Goal: Transaction & Acquisition: Purchase product/service

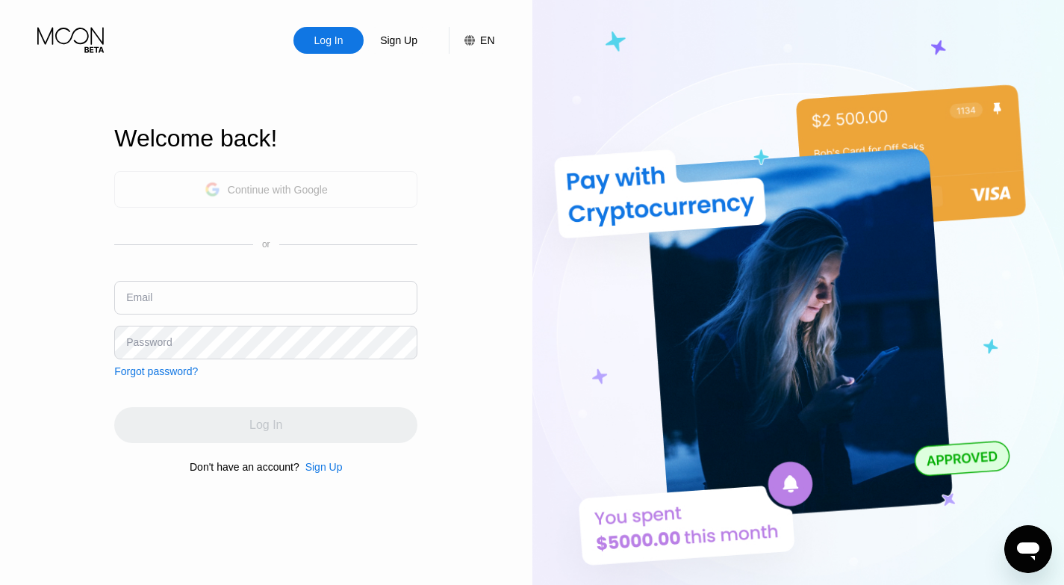
click at [314, 190] on div "Continue with Google" at bounding box center [278, 190] width 100 height 12
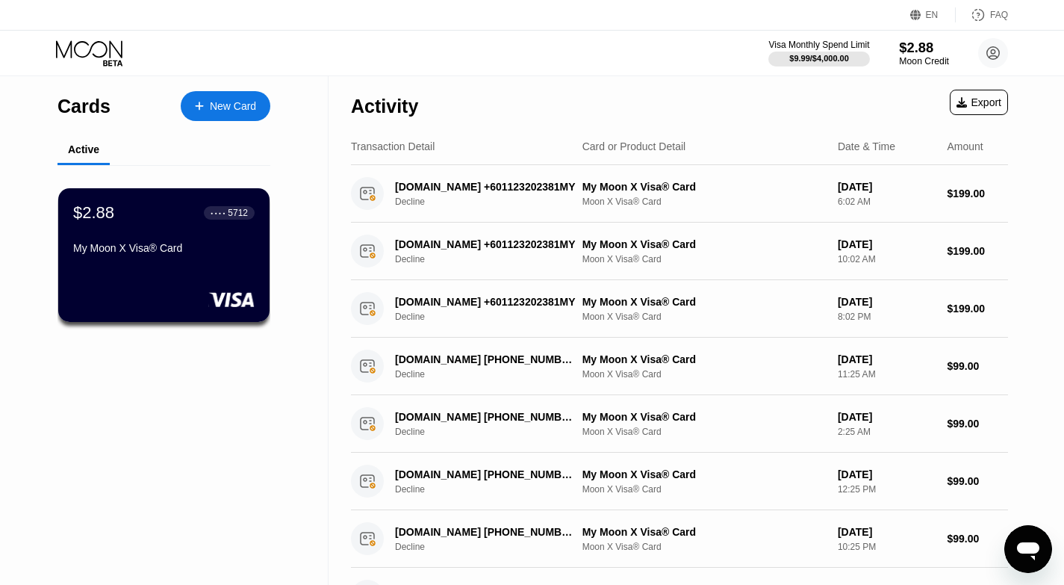
click at [905, 50] on div "$2.88" at bounding box center [924, 48] width 50 height 16
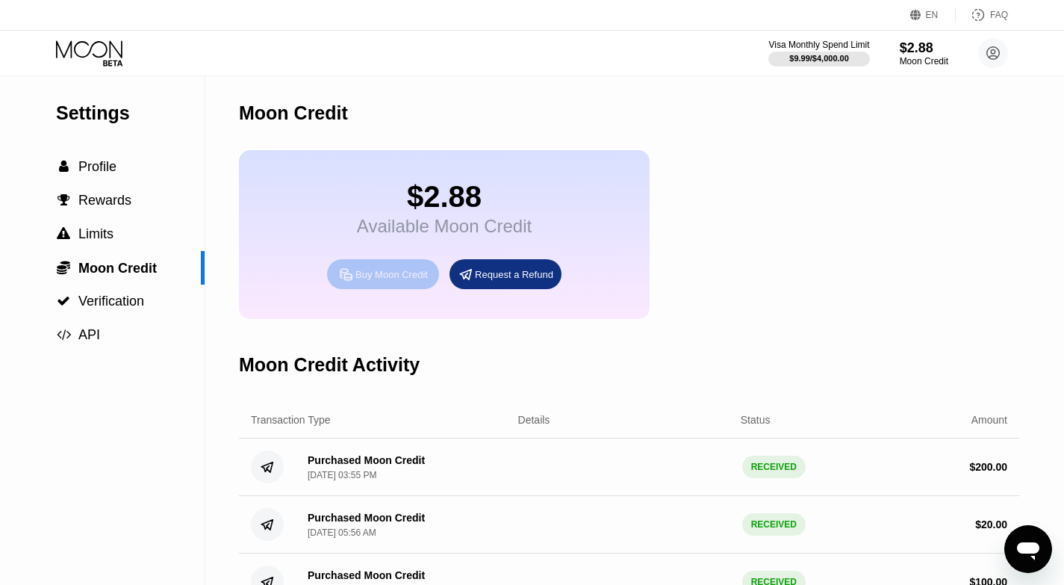
click at [358, 279] on div "Buy Moon Credit" at bounding box center [392, 274] width 72 height 13
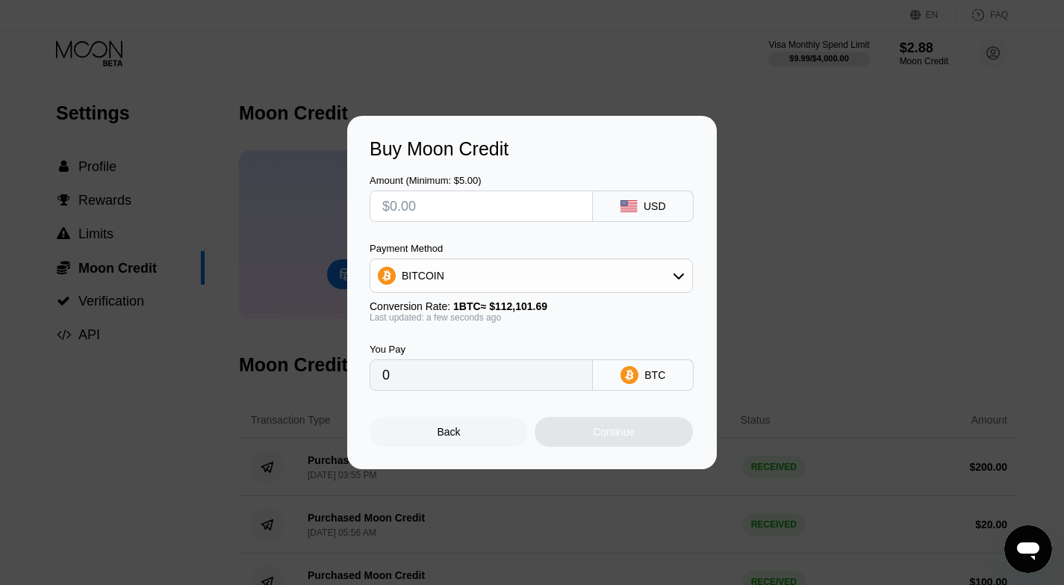
click at [445, 202] on input "text" at bounding box center [481, 206] width 198 height 30
type input "$2"
type input "0.00001785"
type input "$20"
type input "0.00017841"
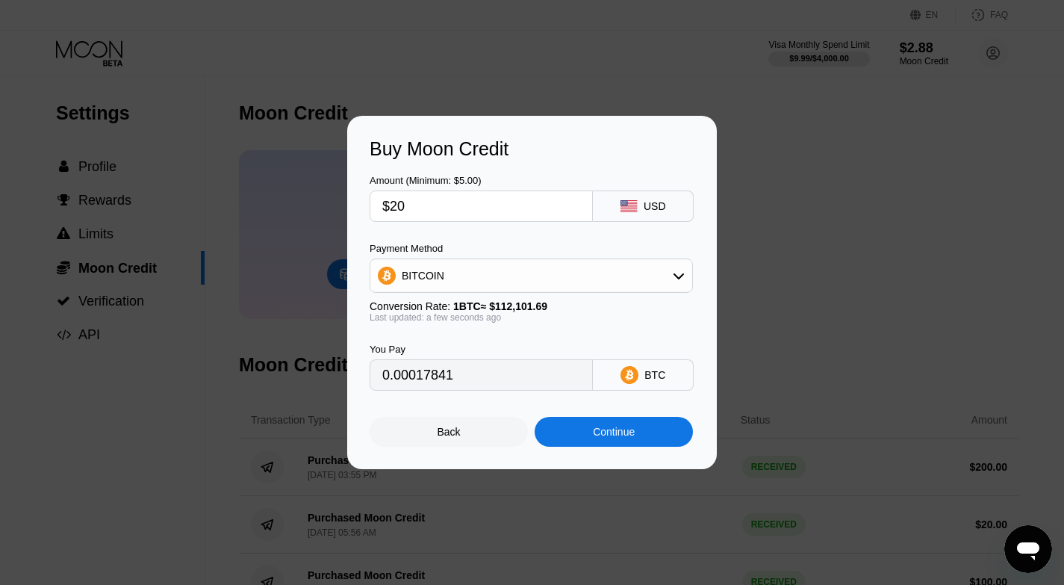
type input "$20"
click at [601, 438] on div "Continue" at bounding box center [614, 432] width 42 height 12
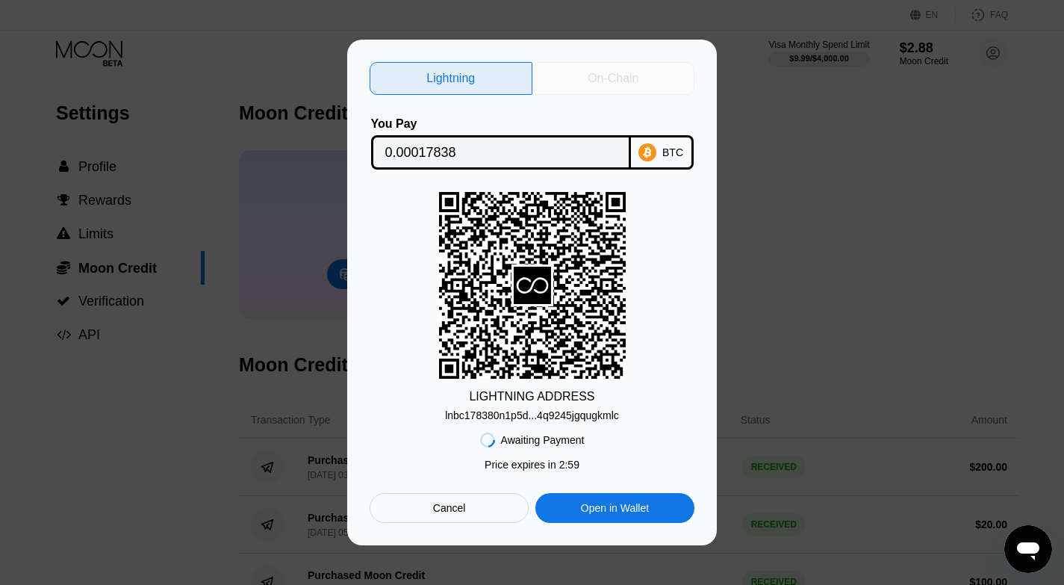
click at [611, 75] on div "On-Chain" at bounding box center [613, 78] width 51 height 15
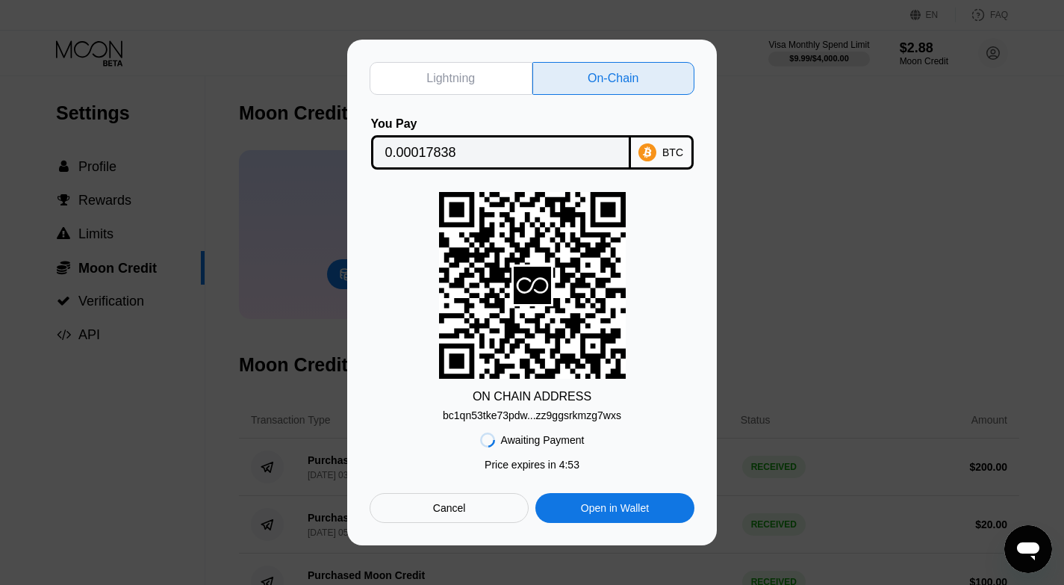
click at [569, 416] on div "bc1qn53tke73pdw...zz9ggsrkmzg7wxs" at bounding box center [532, 415] width 179 height 12
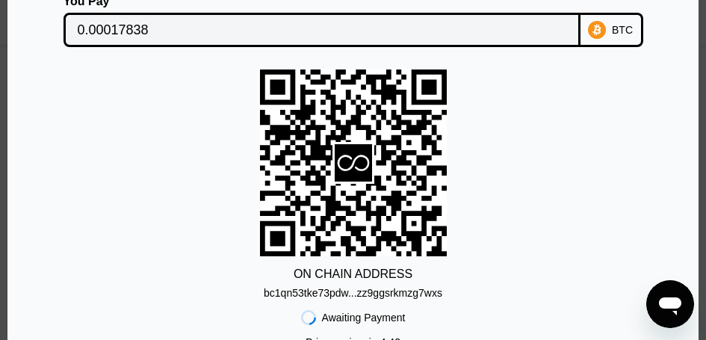
scroll to position [224, 0]
click at [125, 27] on input "0.00017838" at bounding box center [322, 30] width 488 height 30
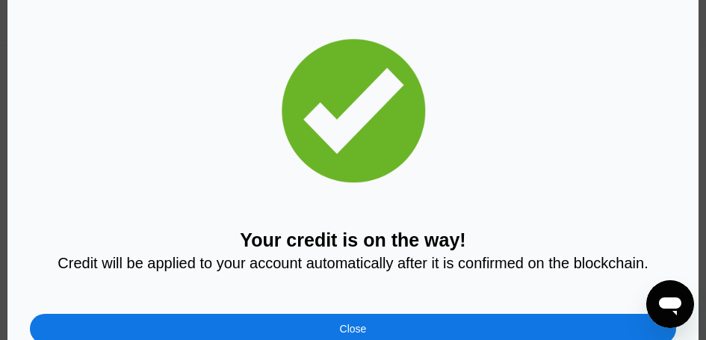
scroll to position [373, 0]
click at [413, 323] on div "Close" at bounding box center [353, 329] width 646 height 30
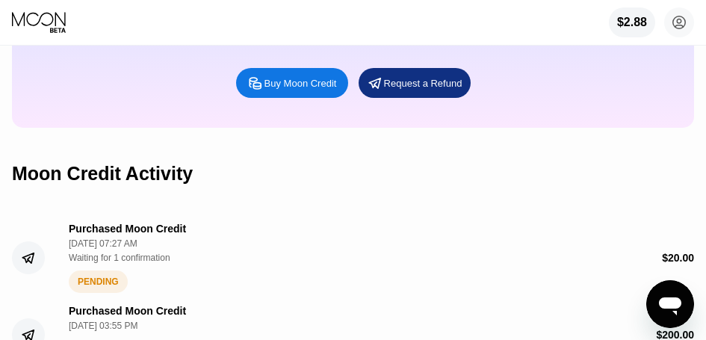
scroll to position [357, 0]
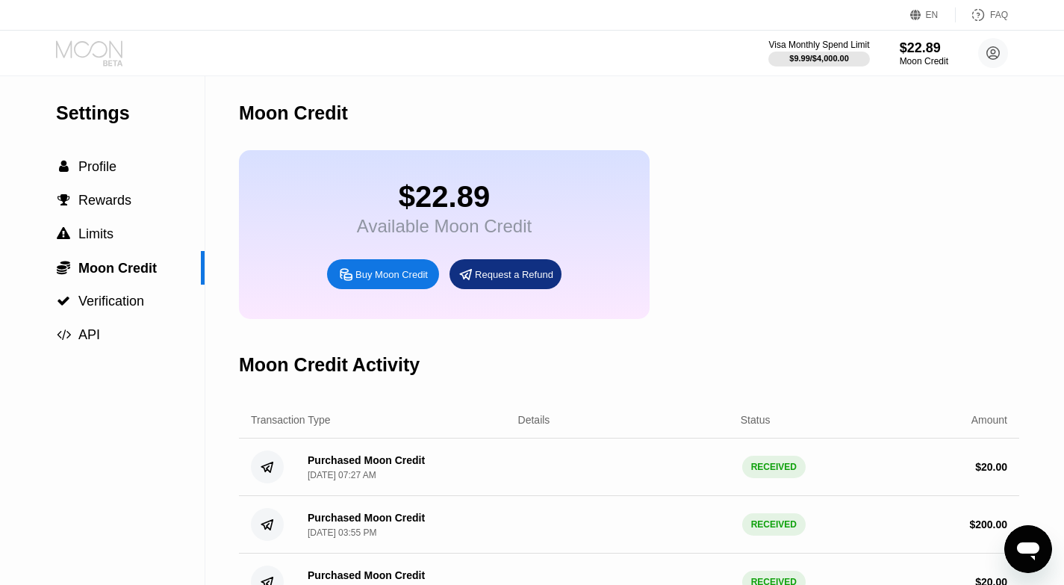
click at [104, 53] on icon at bounding box center [90, 53] width 69 height 26
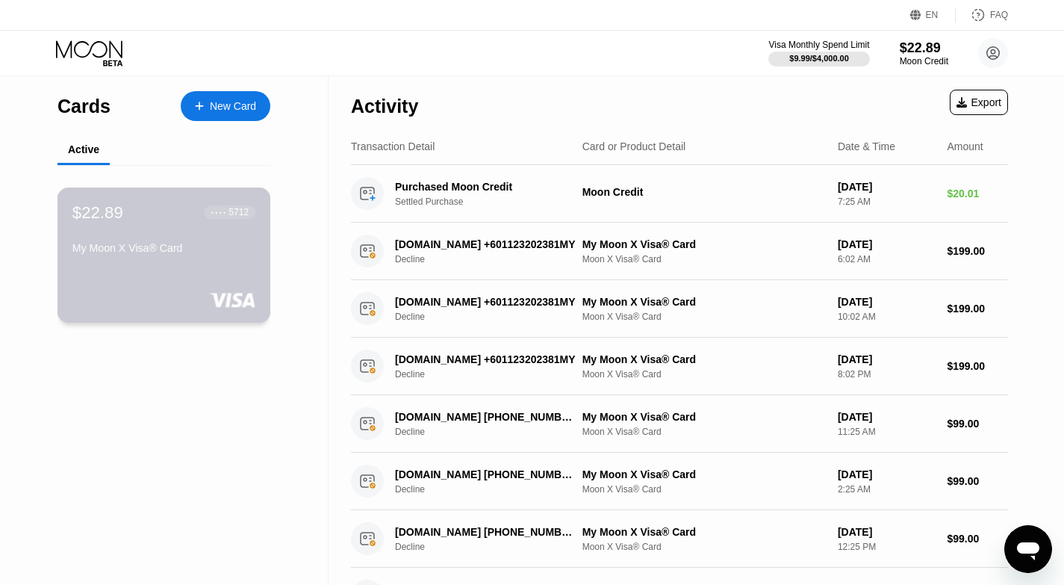
click at [137, 252] on div "My Moon X Visa® Card" at bounding box center [163, 248] width 183 height 12
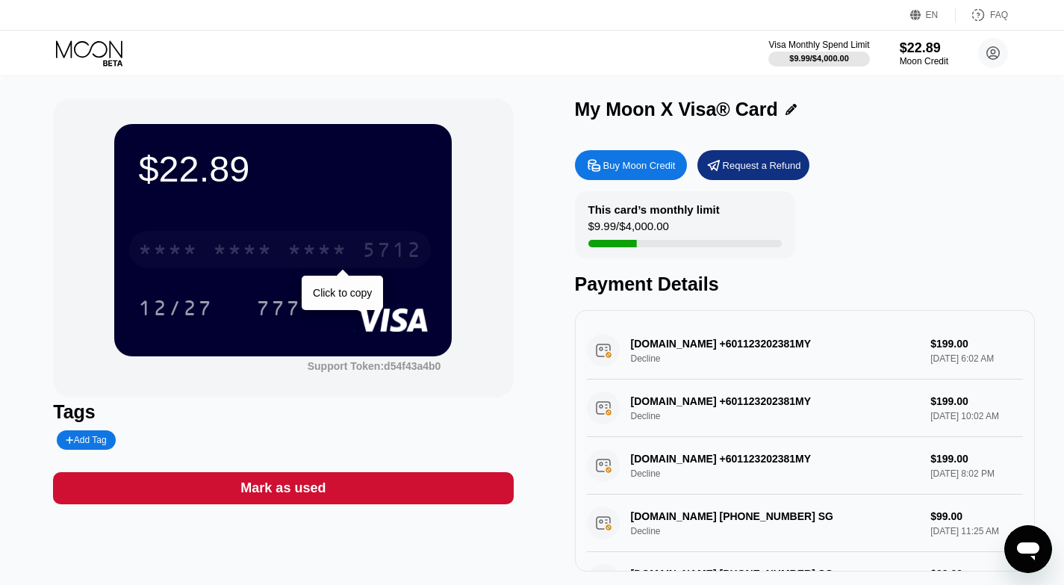
click at [282, 246] on div "* * * * * * * * * * * * 5712" at bounding box center [280, 249] width 302 height 37
